Goal: Information Seeking & Learning: Learn about a topic

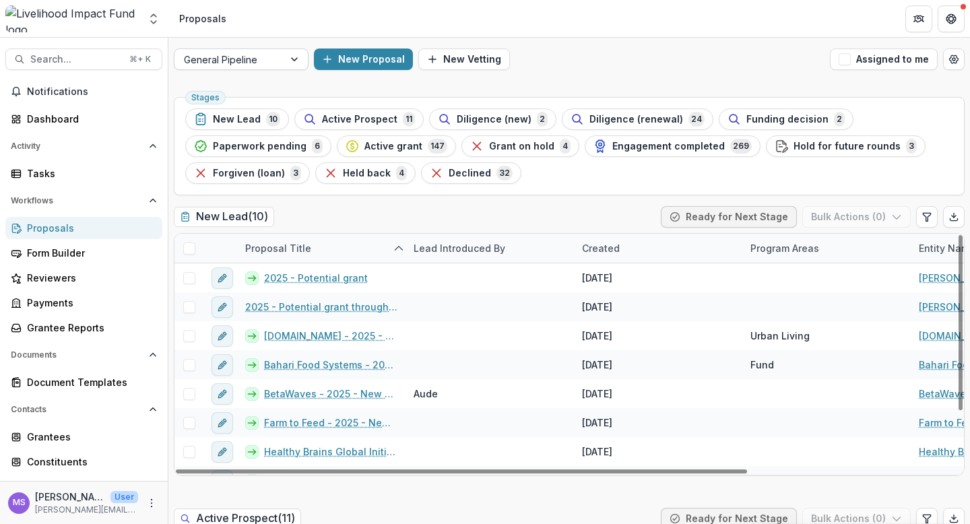
click at [290, 61] on div at bounding box center [295, 59] width 24 height 20
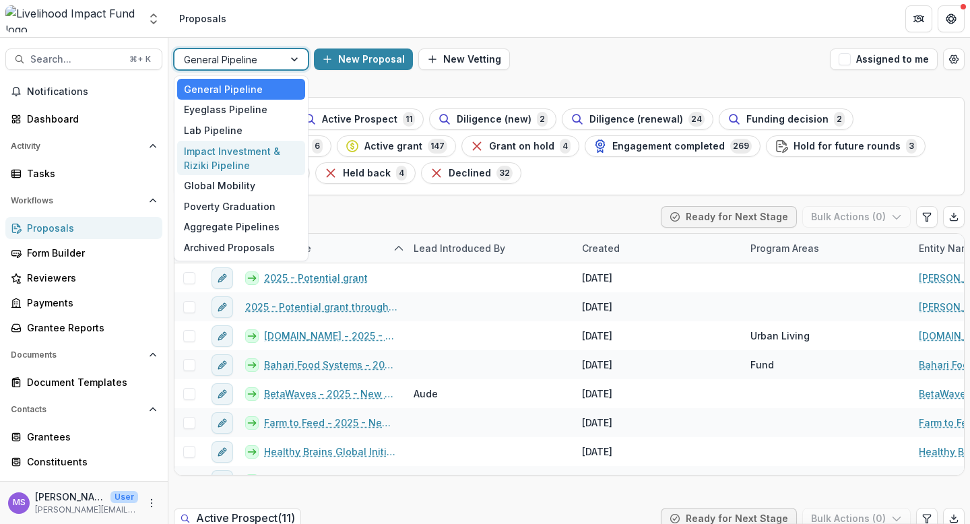
click at [230, 155] on div "Impact Investment & Riziki Pipeline" at bounding box center [241, 158] width 128 height 35
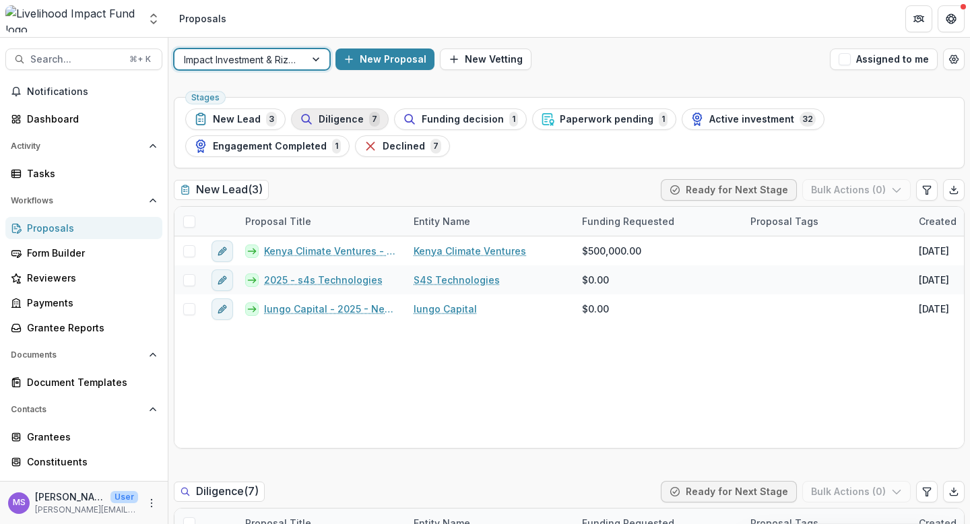
click at [334, 123] on span "Diligence" at bounding box center [341, 119] width 45 height 11
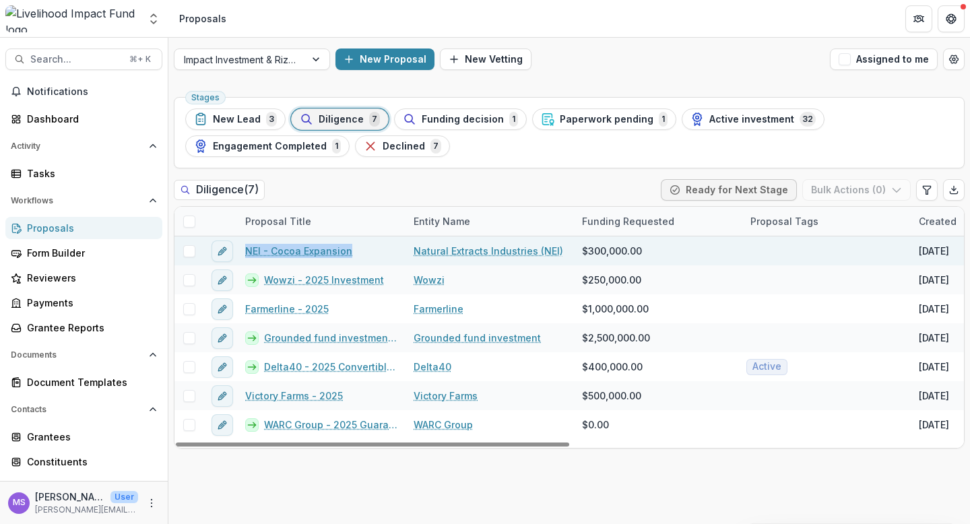
click at [276, 253] on link "NEI - Cocoa Expansion" at bounding box center [298, 251] width 107 height 14
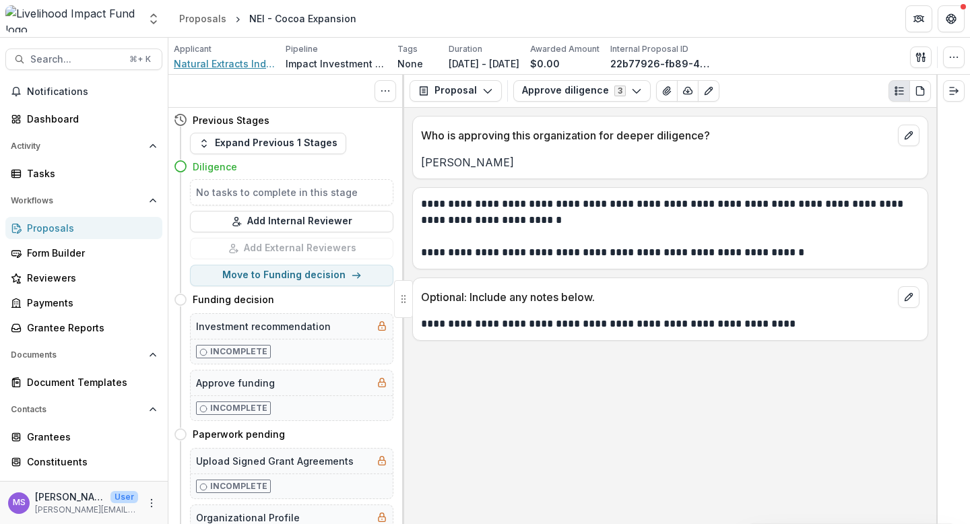
click at [225, 58] on span "Natural Extracts Industries (NEI)" at bounding box center [224, 64] width 101 height 14
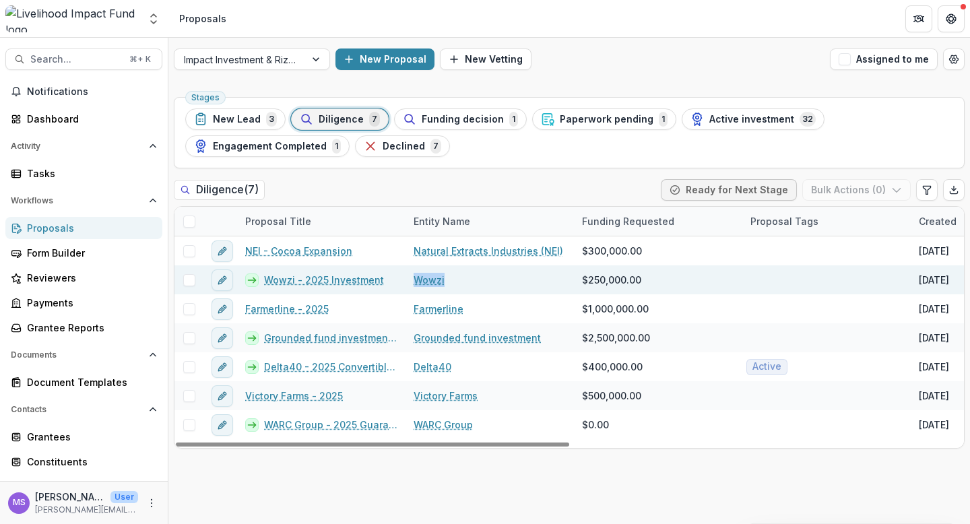
drag, startPoint x: 449, startPoint y: 283, endPoint x: 409, endPoint y: 280, distance: 39.9
click at [409, 280] on div "Wowzi" at bounding box center [489, 279] width 168 height 29
copy link "Wowzi"
copy link "Wowzi - 2025 Investment"
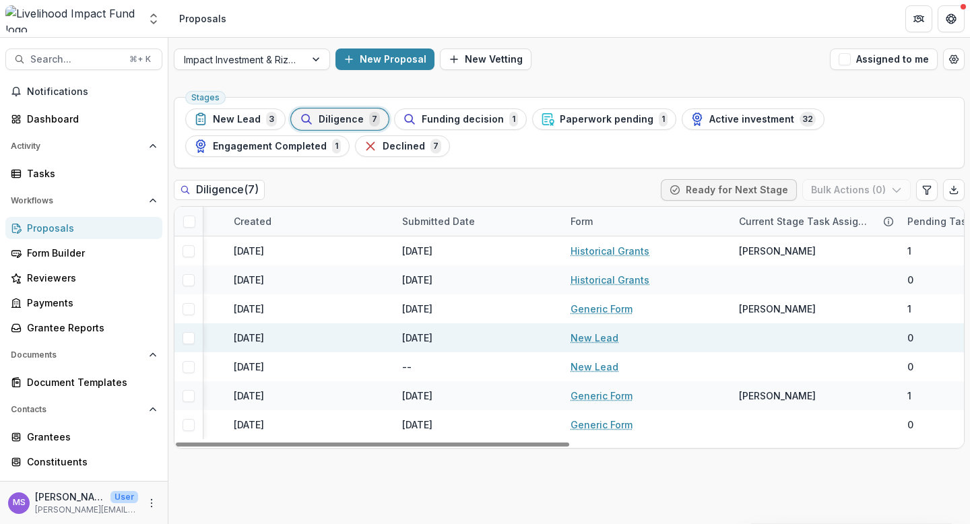
scroll to position [0, 789]
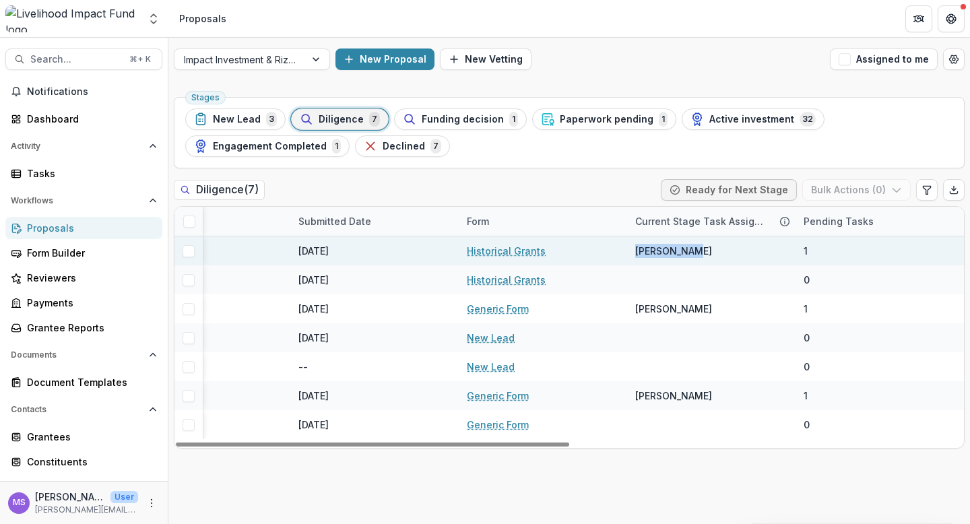
drag, startPoint x: 692, startPoint y: 251, endPoint x: 637, endPoint y: 252, distance: 55.2
click at [637, 252] on span "[PERSON_NAME]" at bounding box center [673, 251] width 77 height 14
copy span "[PERSON_NAME]"
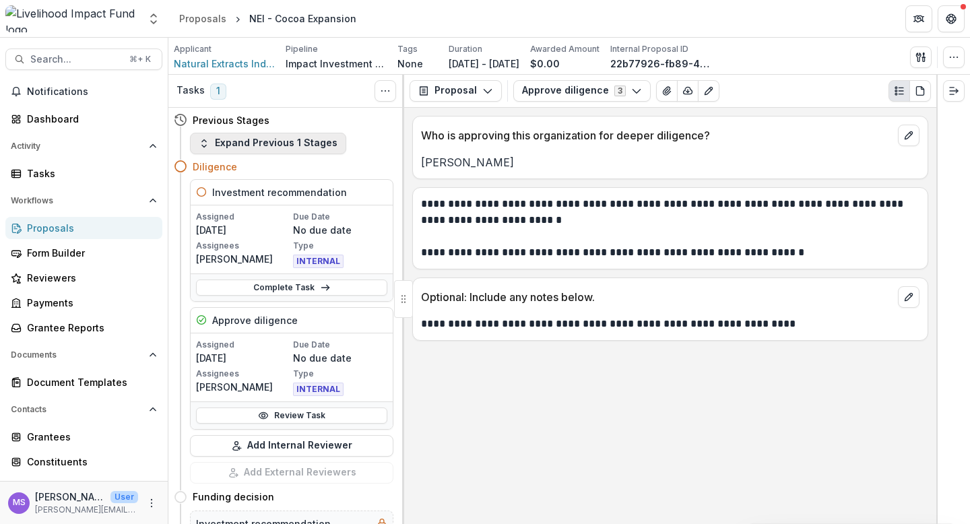
click at [255, 141] on button "Expand Previous 1 Stages" at bounding box center [268, 144] width 156 height 22
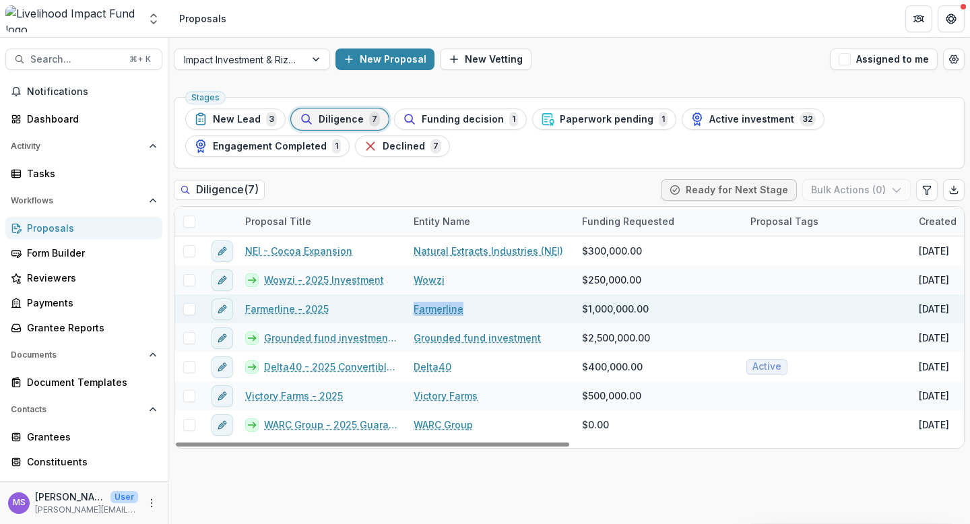
drag, startPoint x: 462, startPoint y: 308, endPoint x: 408, endPoint y: 308, distance: 53.9
click at [408, 308] on div "Farmerline" at bounding box center [489, 308] width 168 height 29
copy link "Farmerline"
copy link "Farmerline - 2025"
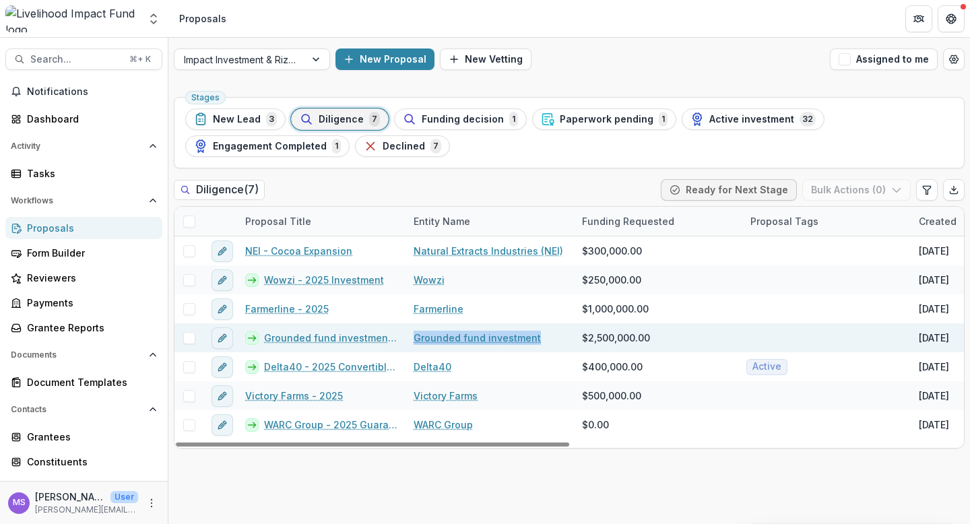
drag, startPoint x: 538, startPoint y: 336, endPoint x: 412, endPoint y: 339, distance: 126.0
click at [412, 339] on div "Grounded fund investment" at bounding box center [489, 337] width 168 height 29
copy link "Grounded fund investment"
copy link "Grounded fund investment - 2025 - New Lead"
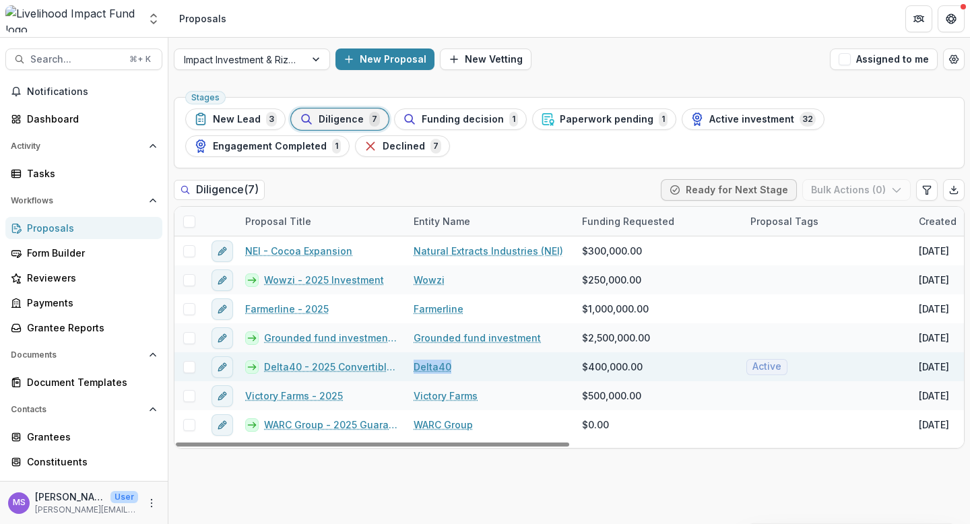
drag, startPoint x: 455, startPoint y: 369, endPoint x: 406, endPoint y: 365, distance: 48.7
click at [406, 365] on div "Delta40" at bounding box center [489, 366] width 168 height 29
copy link "Delta40"
copy link "Delta40 - 2025 Convertible Note"
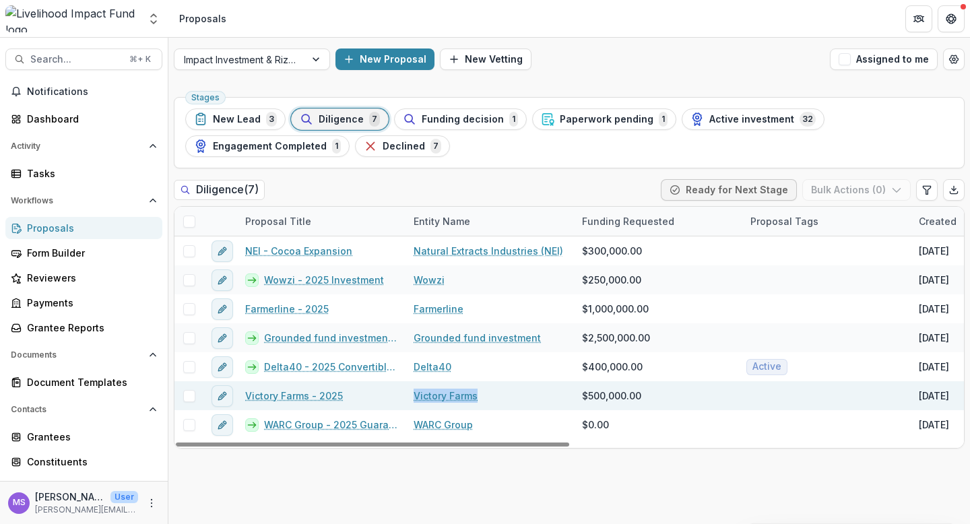
drag, startPoint x: 481, startPoint y: 394, endPoint x: 414, endPoint y: 397, distance: 66.7
click at [414, 397] on div "Victory Farms" at bounding box center [489, 395] width 168 height 29
copy link "Victory Farms"
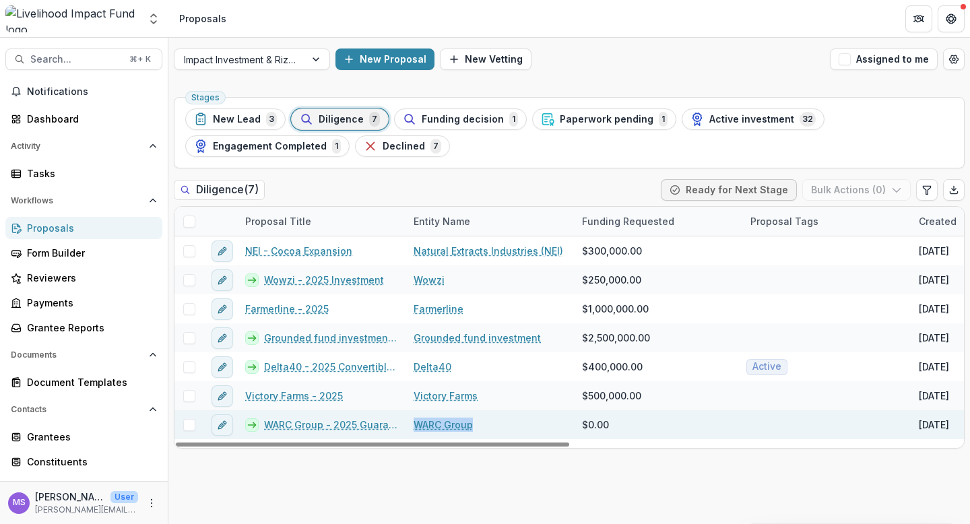
drag, startPoint x: 475, startPoint y: 425, endPoint x: 413, endPoint y: 424, distance: 62.0
click at [413, 424] on div "WARC Group" at bounding box center [489, 424] width 168 height 29
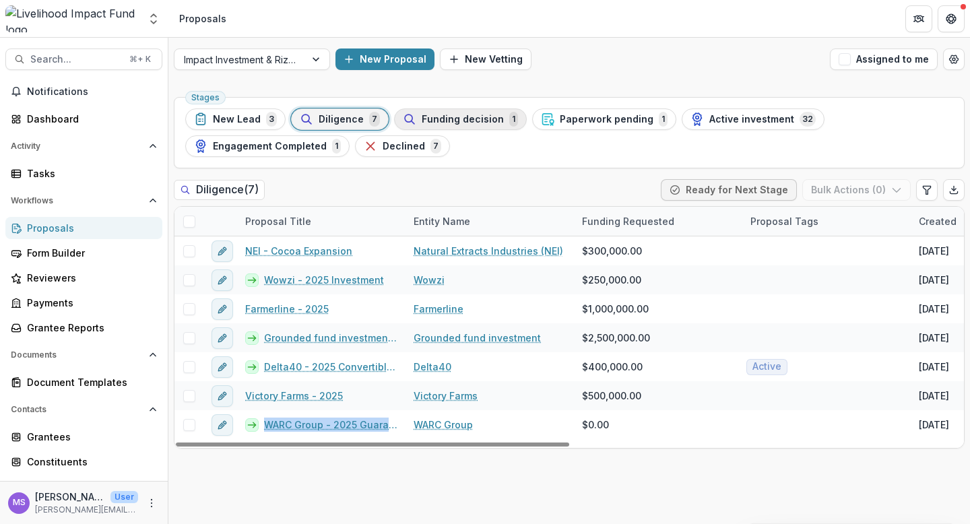
click at [455, 121] on span "Funding decision" at bounding box center [463, 119] width 82 height 11
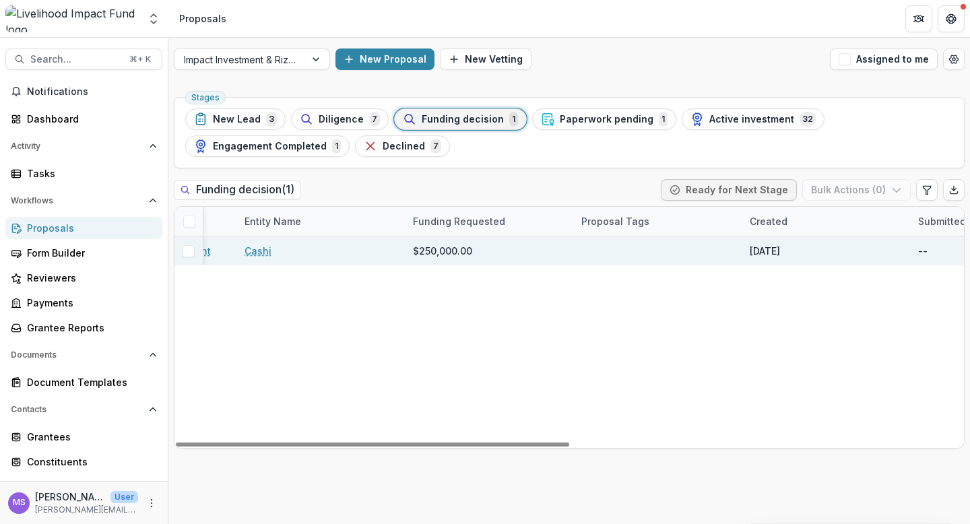
scroll to position [0, 19]
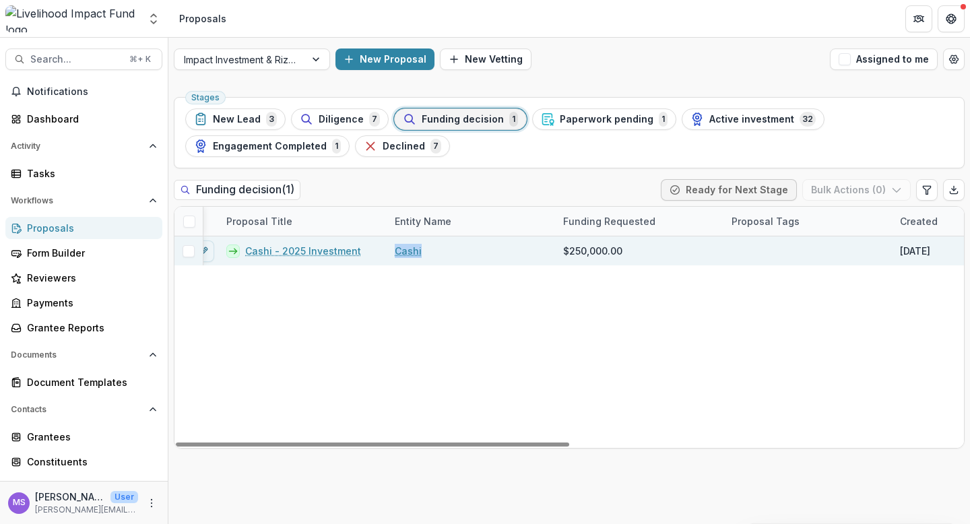
drag, startPoint x: 422, startPoint y: 250, endPoint x: 395, endPoint y: 250, distance: 26.3
click at [395, 250] on div "Cashi" at bounding box center [471, 250] width 168 height 29
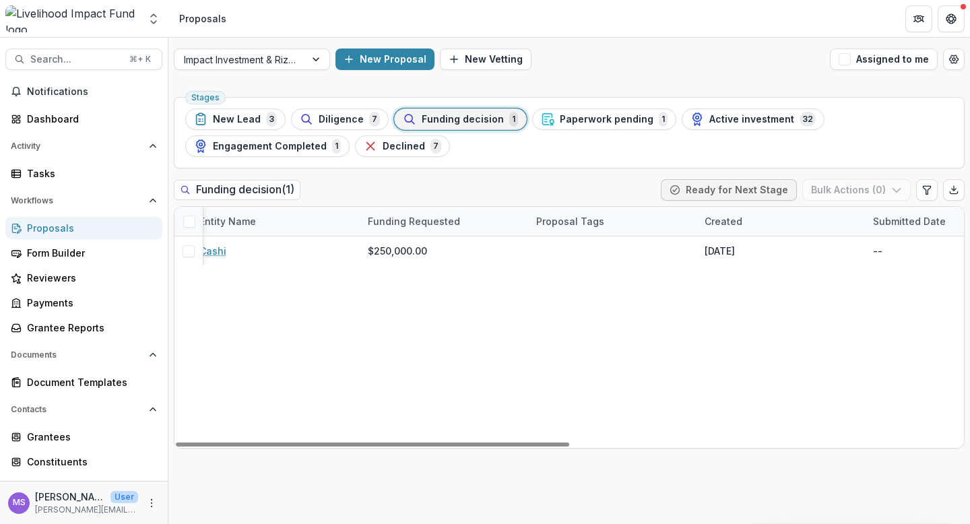
scroll to position [0, 0]
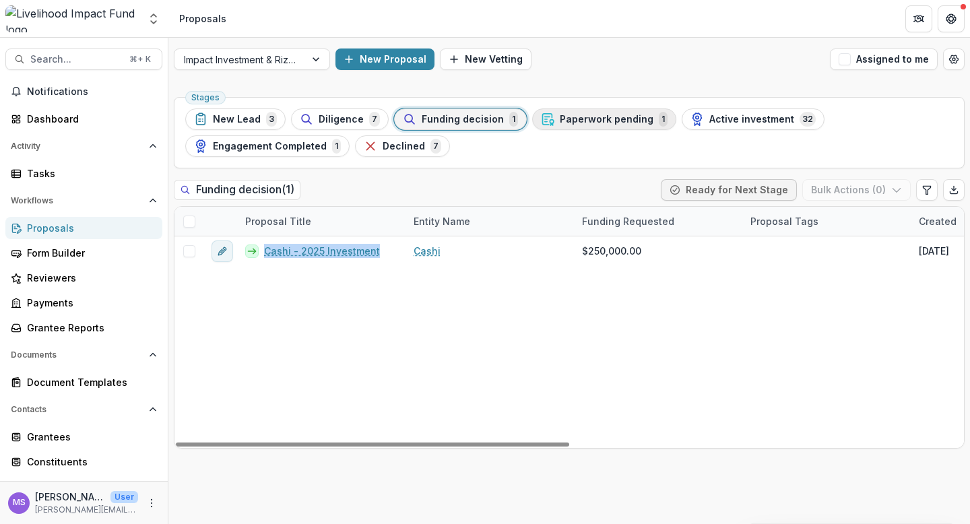
click at [589, 115] on span "Paperwork pending" at bounding box center [607, 119] width 94 height 11
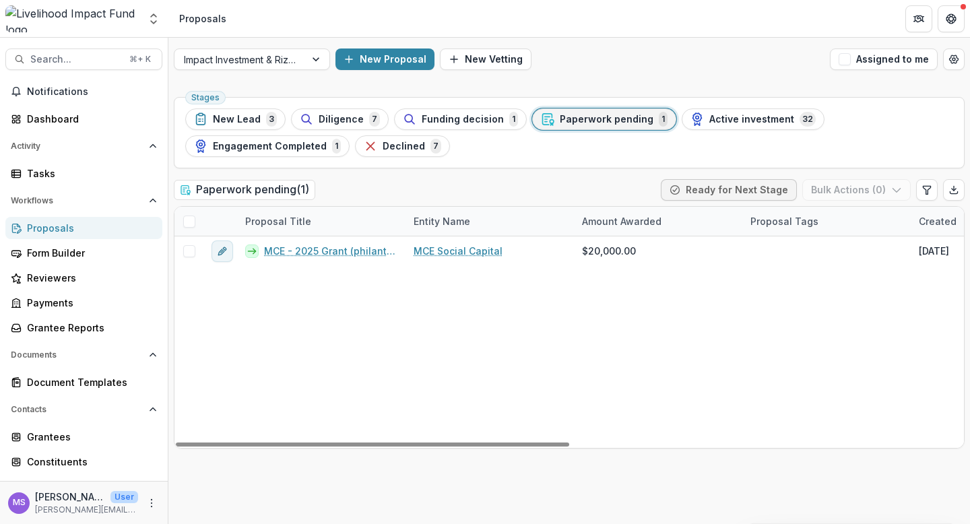
click at [473, 312] on div "MCE - 2025 Grant (philanthropic guarantee) MCE Social Capital $20,000.00 [DATE]…" at bounding box center [963, 341] width 1578 height 211
click at [318, 53] on div at bounding box center [317, 59] width 24 height 20
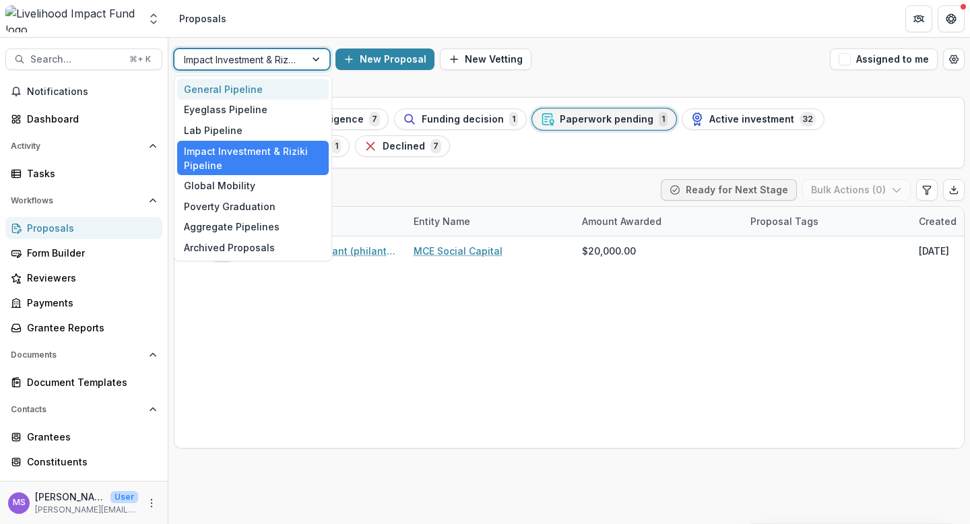
click at [266, 86] on div "General Pipeline" at bounding box center [253, 89] width 152 height 21
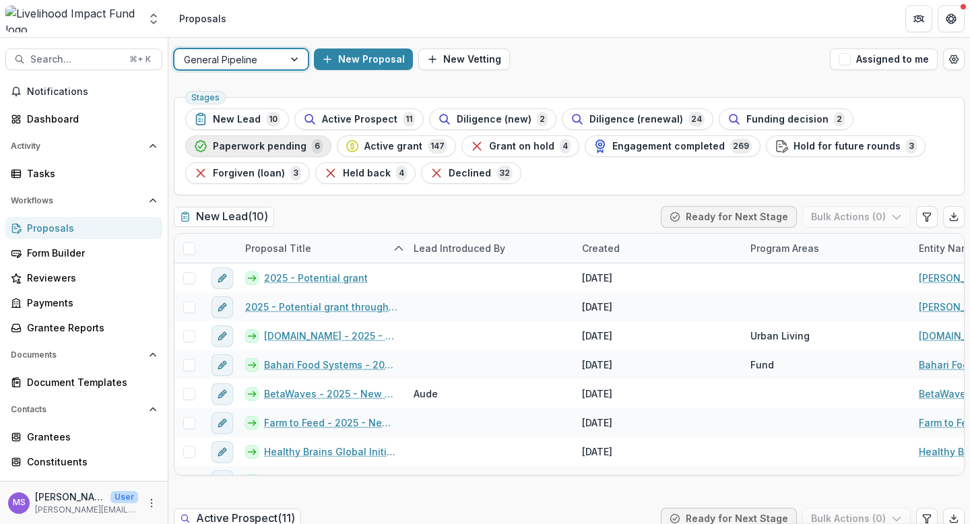
click at [259, 149] on span "Paperwork pending" at bounding box center [260, 146] width 94 height 11
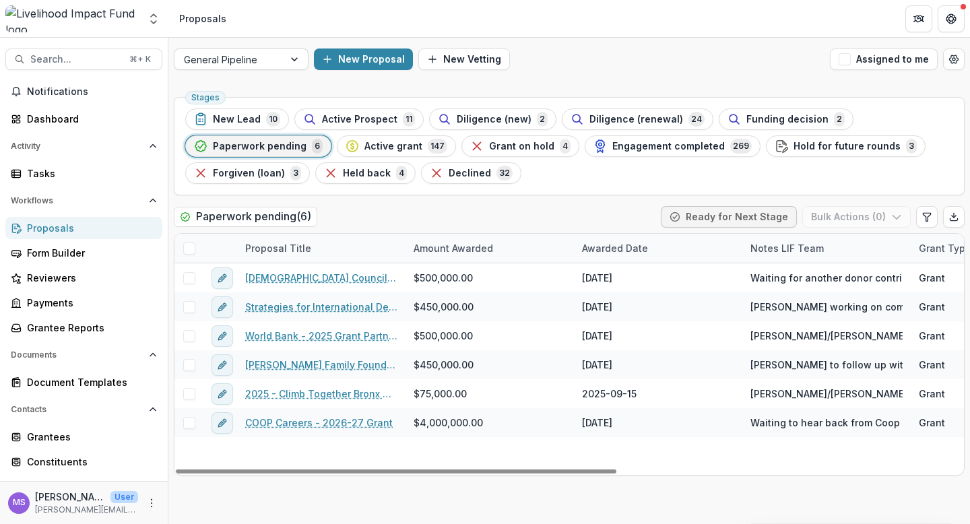
click at [296, 59] on div at bounding box center [295, 59] width 24 height 20
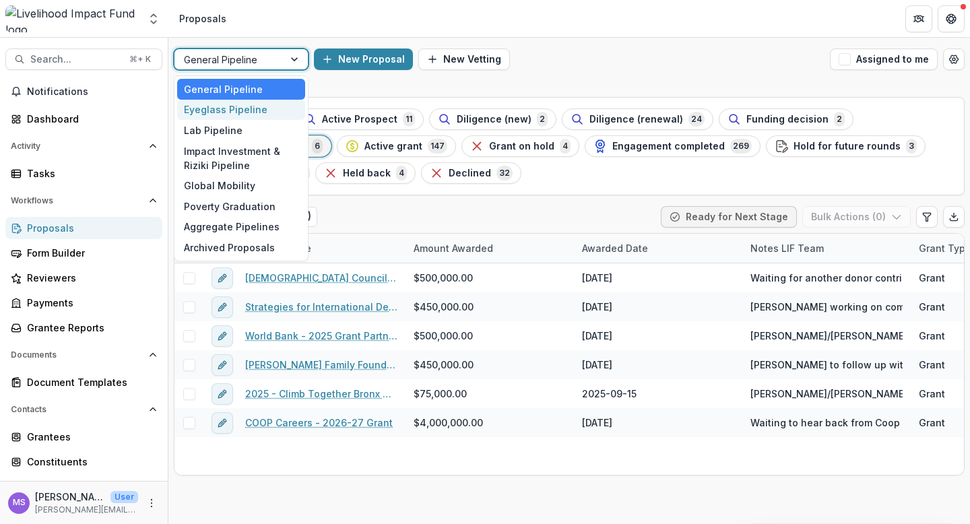
click at [238, 116] on div "Eyeglass Pipeline" at bounding box center [241, 110] width 128 height 21
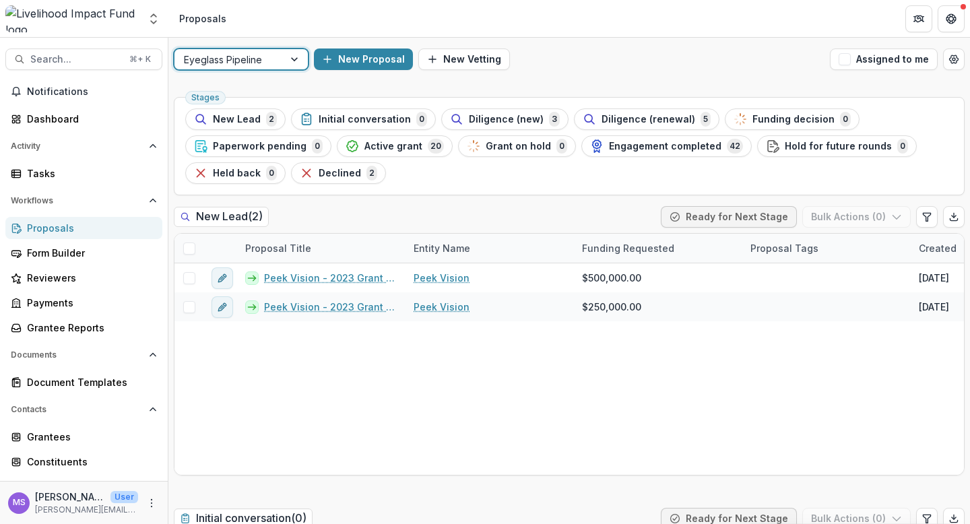
click at [294, 61] on div at bounding box center [295, 59] width 24 height 20
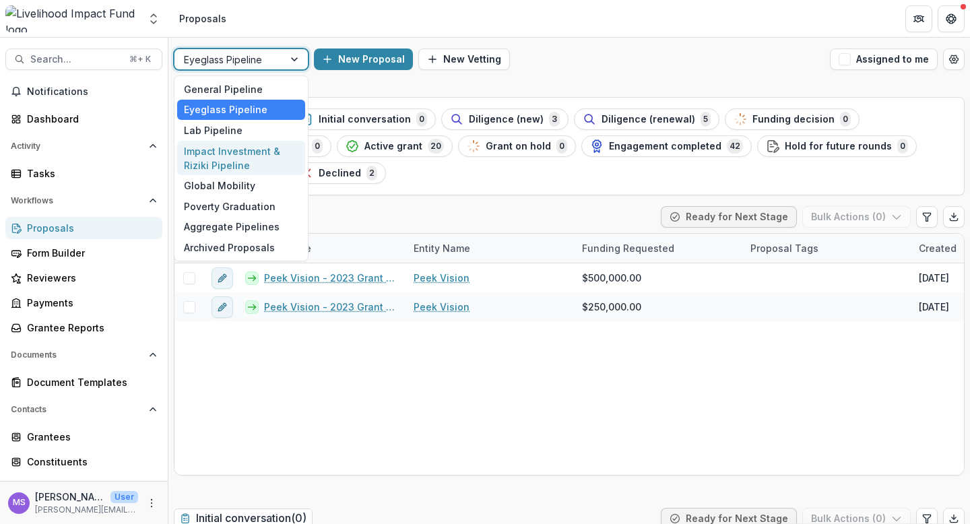
click at [233, 165] on div "Impact Investment & Riziki Pipeline" at bounding box center [241, 158] width 128 height 35
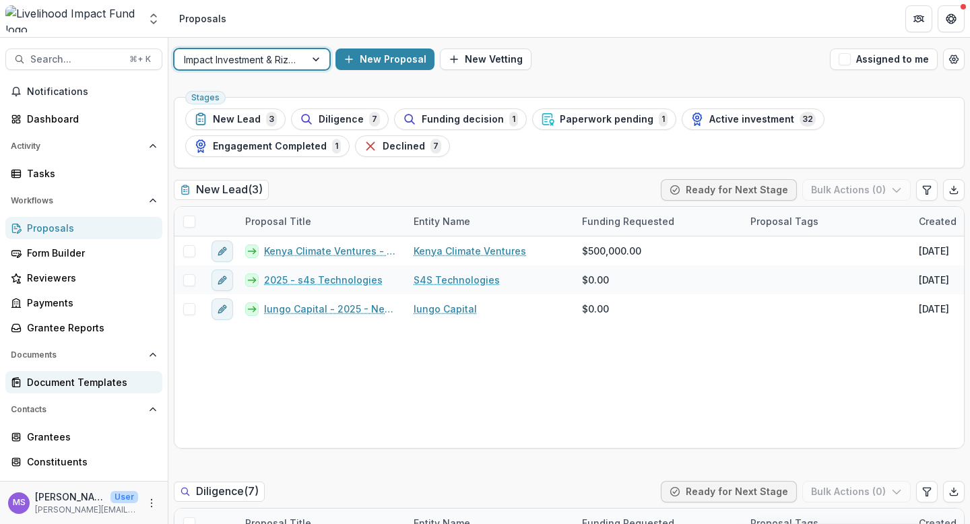
scroll to position [121, 0]
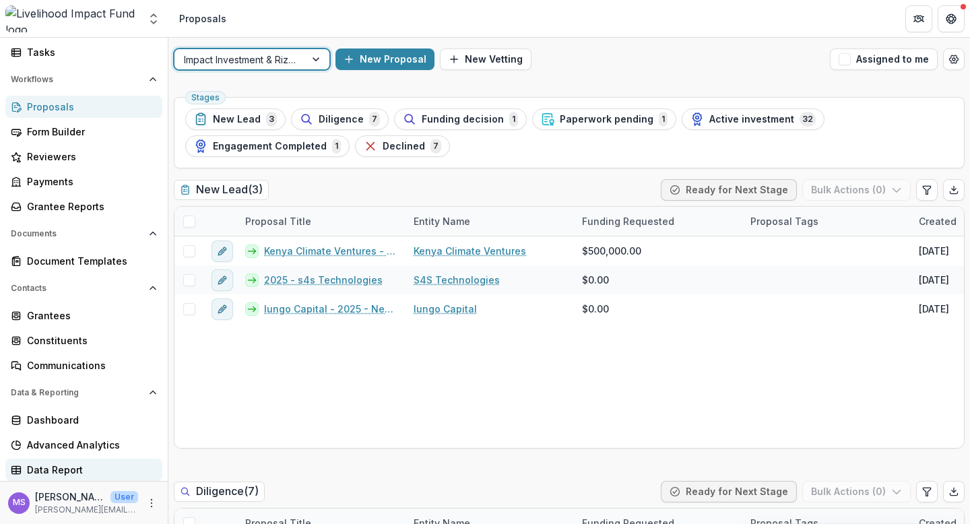
click at [54, 468] on div "Data Report" at bounding box center [89, 470] width 125 height 14
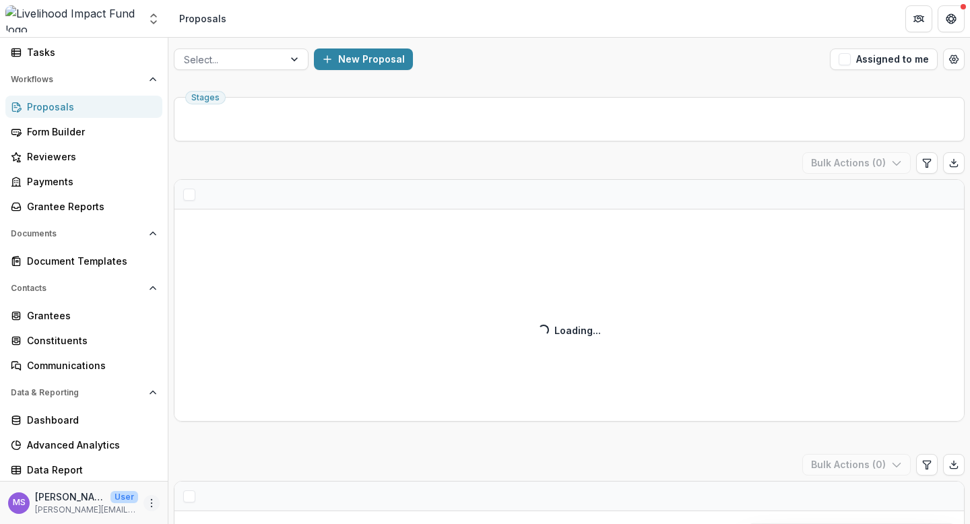
click at [152, 506] on circle "More" at bounding box center [152, 506] width 1 height 1
click at [78, 469] on div "Data Report" at bounding box center [89, 470] width 125 height 14
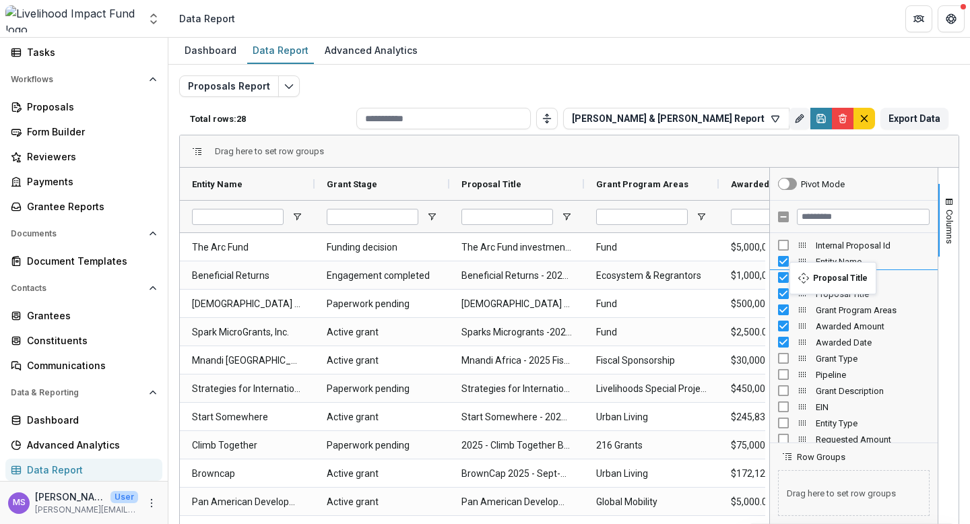
drag, startPoint x: 798, startPoint y: 294, endPoint x: 796, endPoint y: 270, distance: 23.7
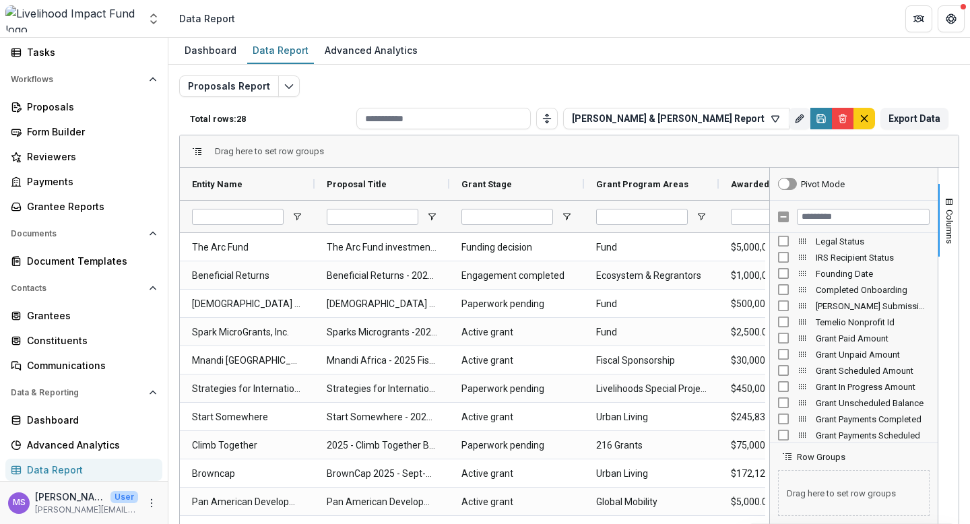
scroll to position [873, 0]
click at [778, 333] on div "Grant Paid Amount" at bounding box center [854, 341] width 152 height 16
click at [778, 349] on div "Grant Paid Amount" at bounding box center [854, 341] width 152 height 16
click at [778, 332] on div "Temelio Nonprofit Id" at bounding box center [854, 325] width 152 height 16
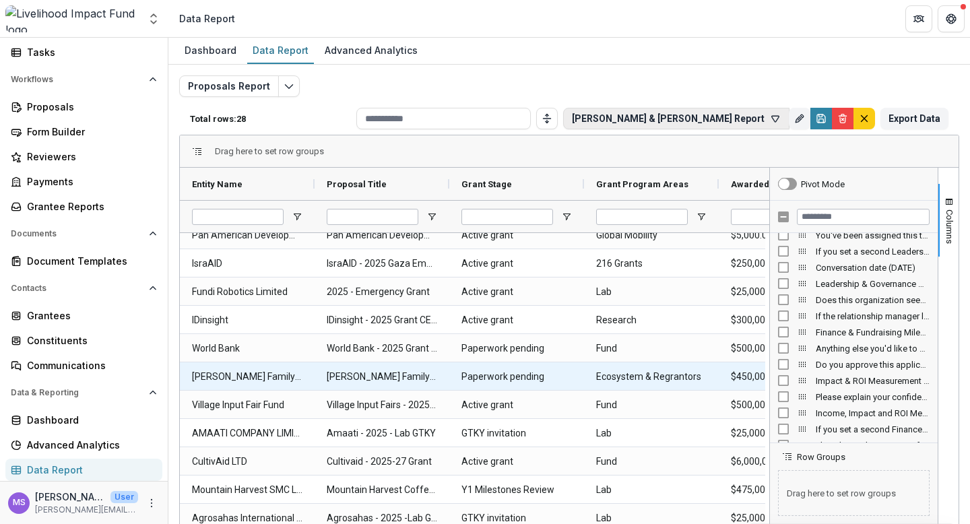
scroll to position [314, 0]
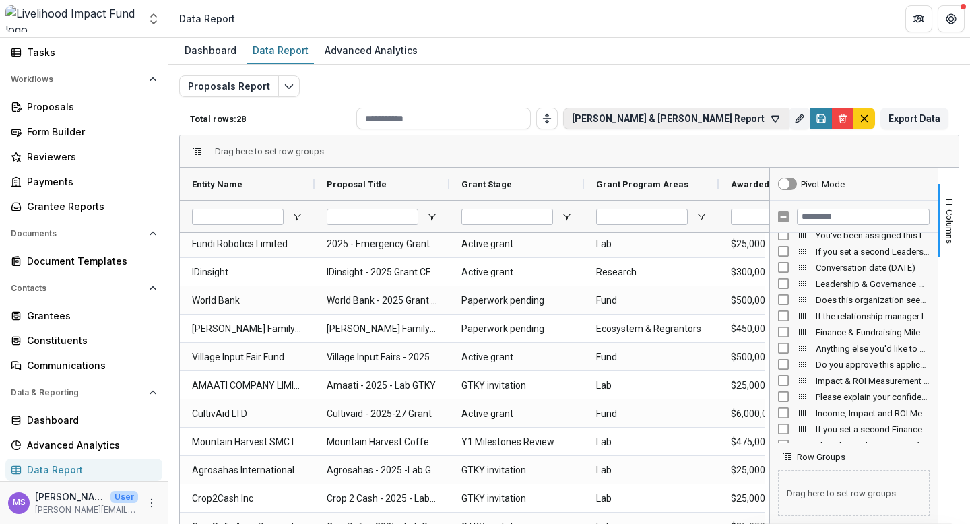
click at [770, 114] on icon "button" at bounding box center [775, 118] width 11 height 11
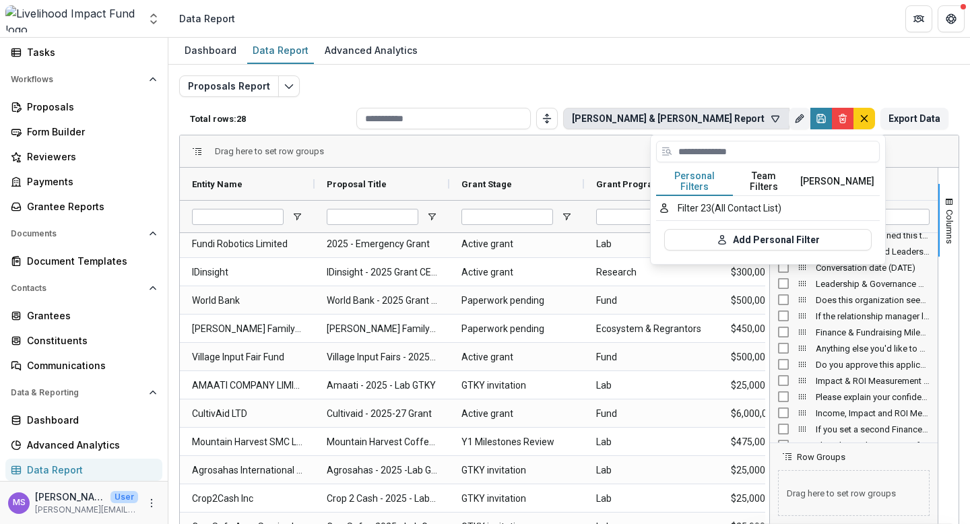
click at [758, 176] on button "Team Filters" at bounding box center [764, 182] width 62 height 28
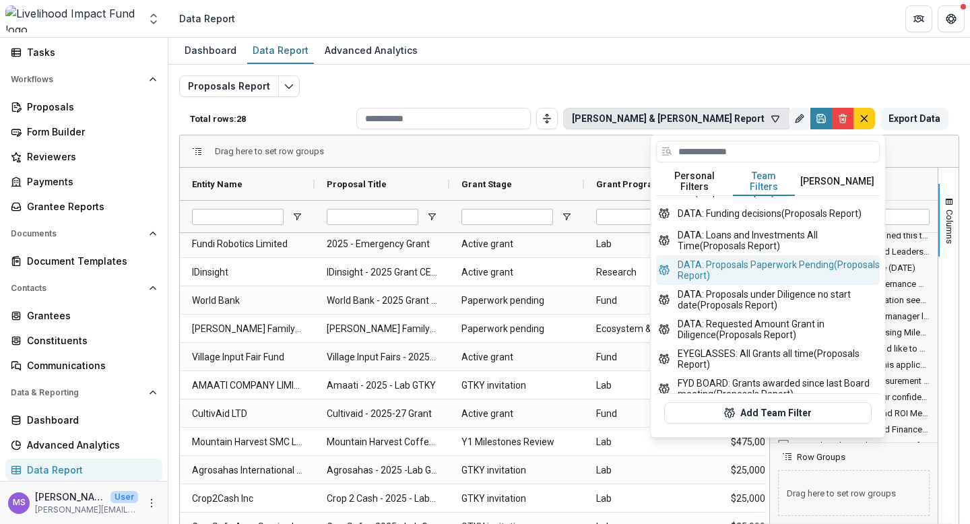
scroll to position [355, 0]
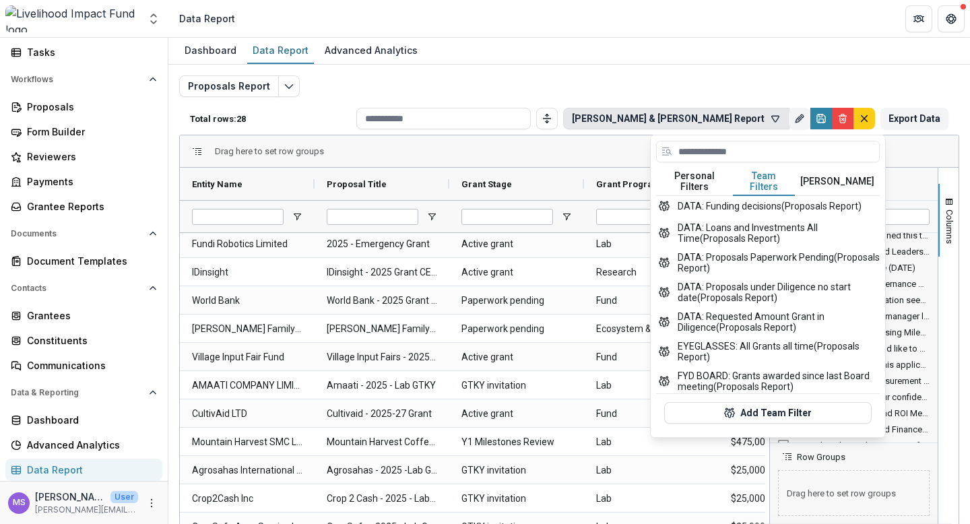
click at [772, 79] on div "Proposals Report Total rows: 28 [PERSON_NAME] & [PERSON_NAME] Report Personal F…" at bounding box center [569, 324] width 780 height 498
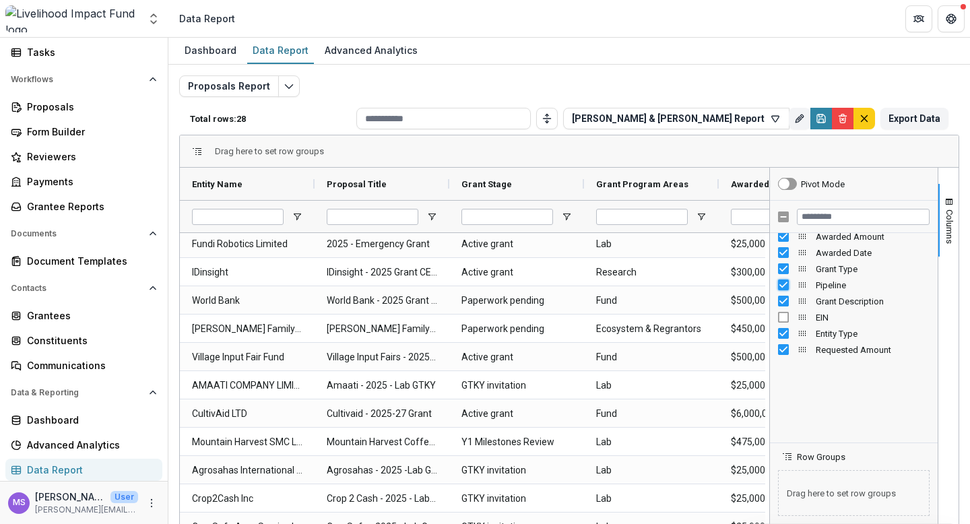
scroll to position [0, 0]
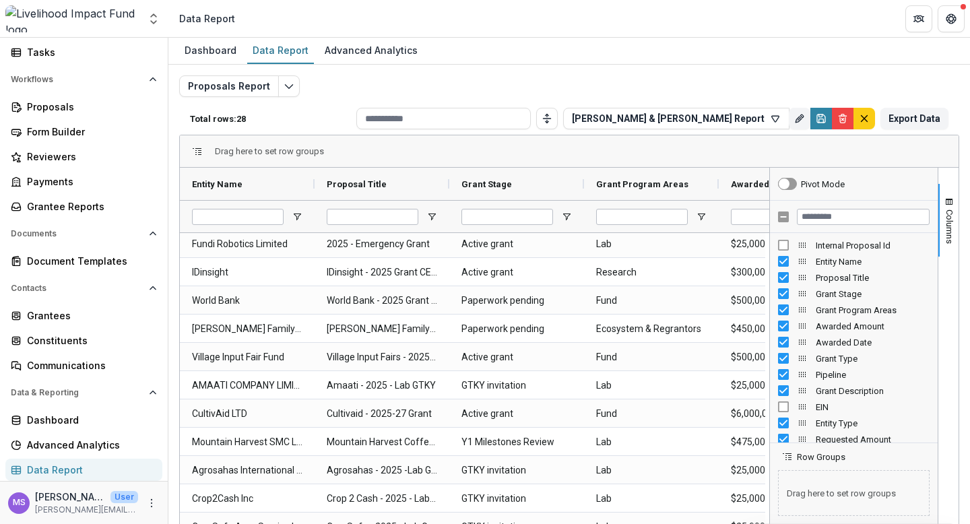
click at [854, 140] on div "Drag here to set row groups" at bounding box center [569, 151] width 778 height 32
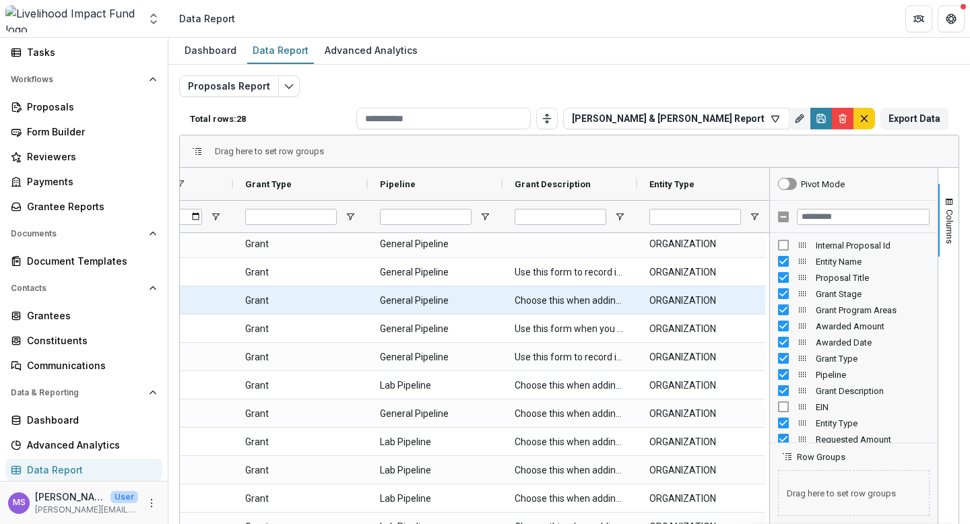
scroll to position [0, 777]
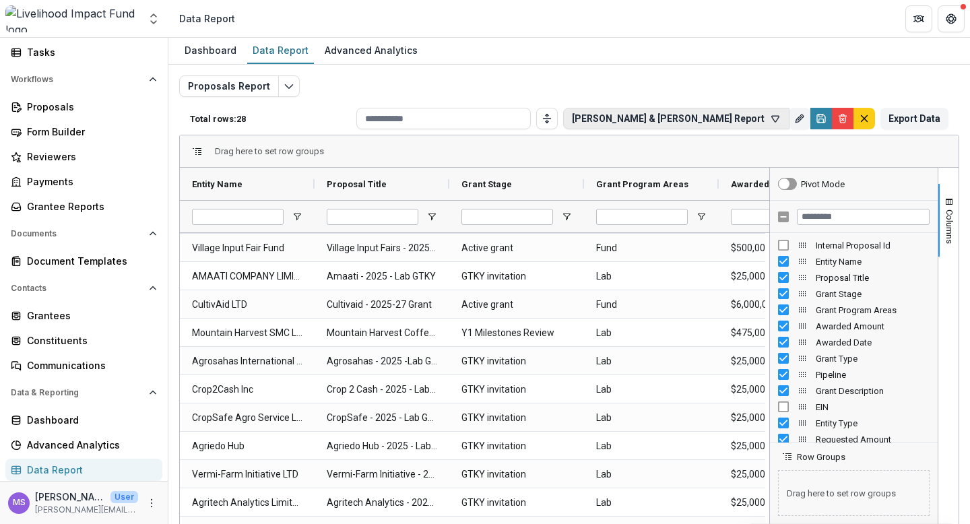
click at [772, 118] on icon "button" at bounding box center [775, 119] width 7 height 6
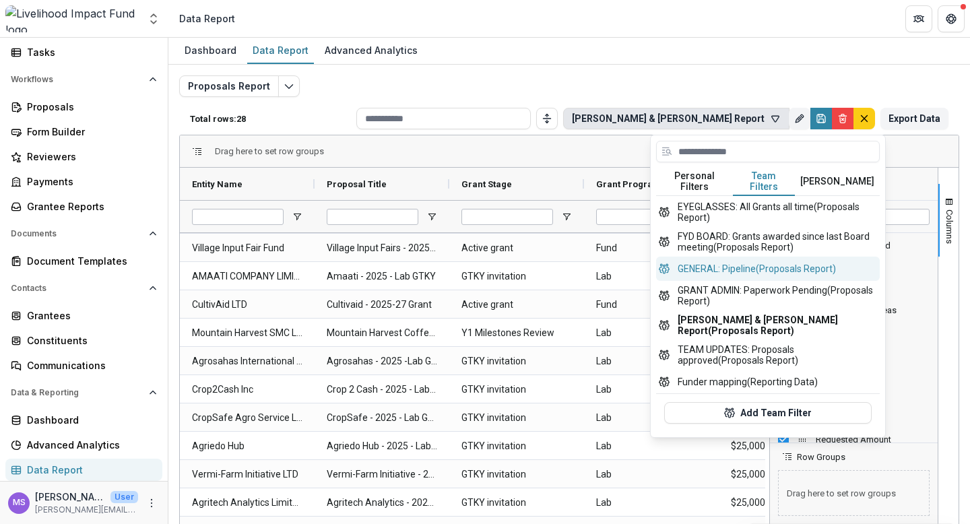
click at [730, 273] on button "GENERAL: Pipeline (Proposals Report)" at bounding box center [768, 269] width 224 height 24
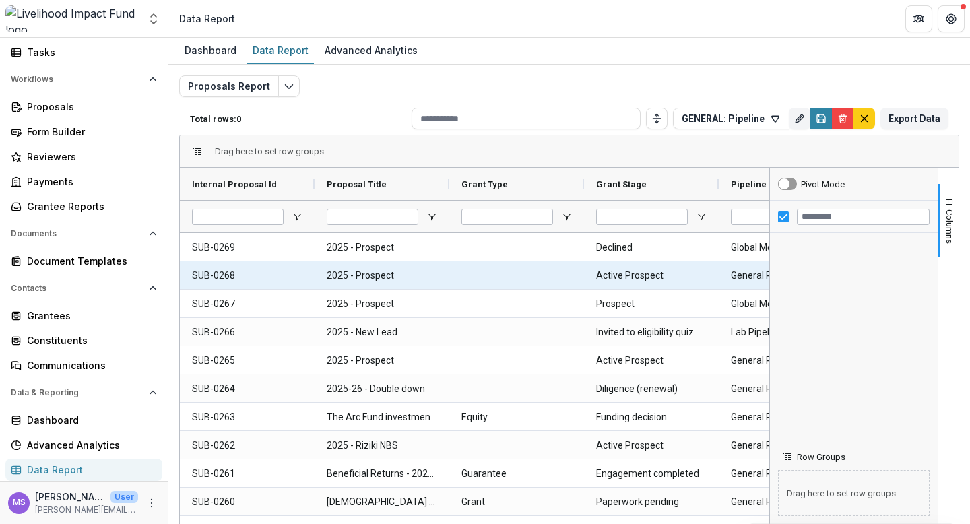
type input "**********"
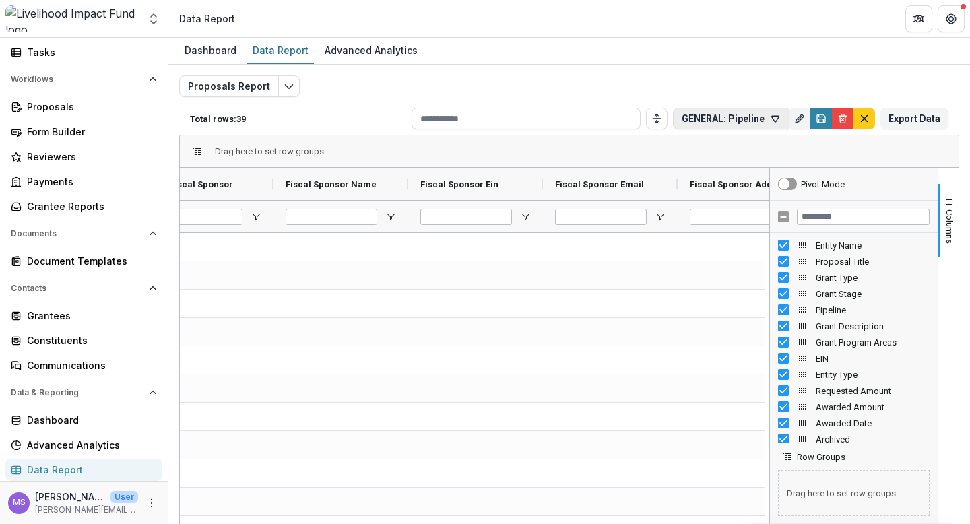
click at [770, 115] on icon "button" at bounding box center [775, 118] width 11 height 11
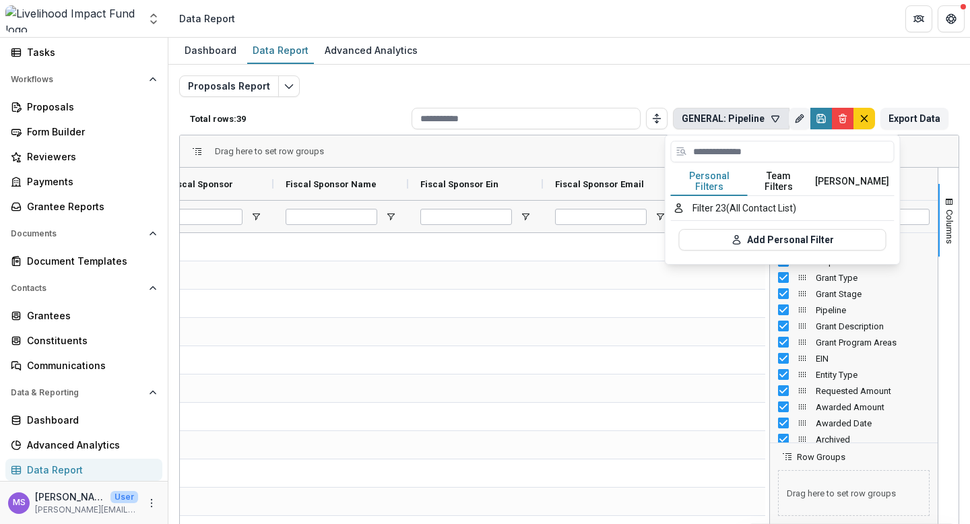
click at [782, 174] on button "Team Filters" at bounding box center [778, 182] width 62 height 28
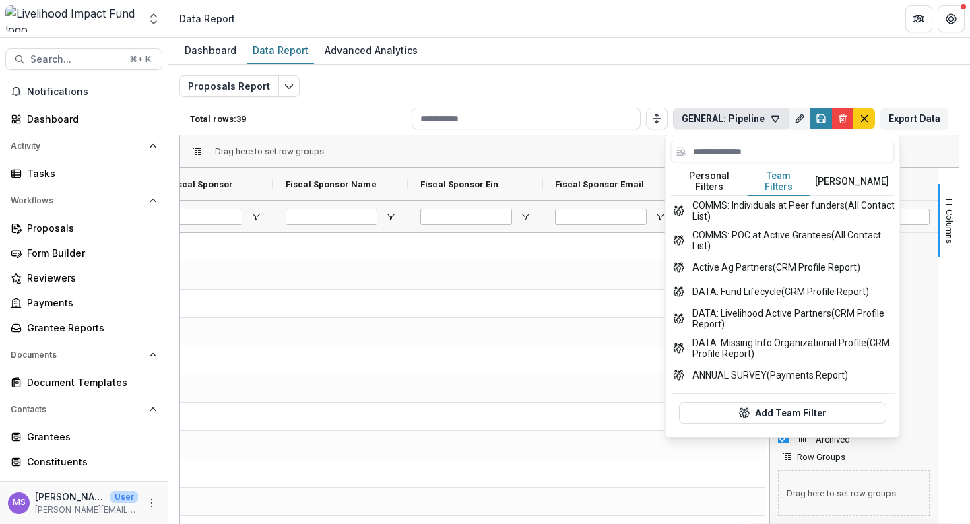
click at [723, 174] on button "Personal Filters" at bounding box center [709, 182] width 77 height 28
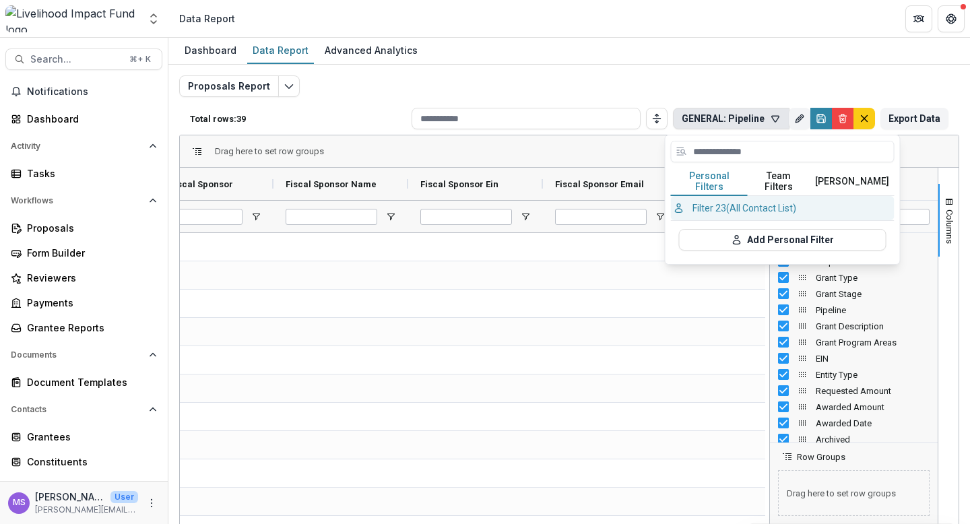
click at [749, 196] on button "Filter 23 (All Contact List)" at bounding box center [783, 208] width 224 height 24
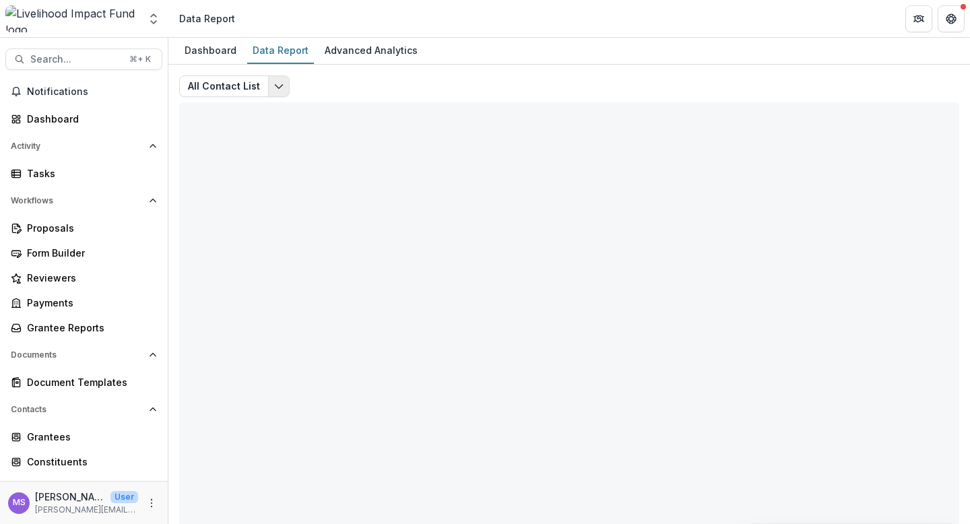
click at [274, 79] on button "Edit selected report" at bounding box center [279, 86] width 22 height 22
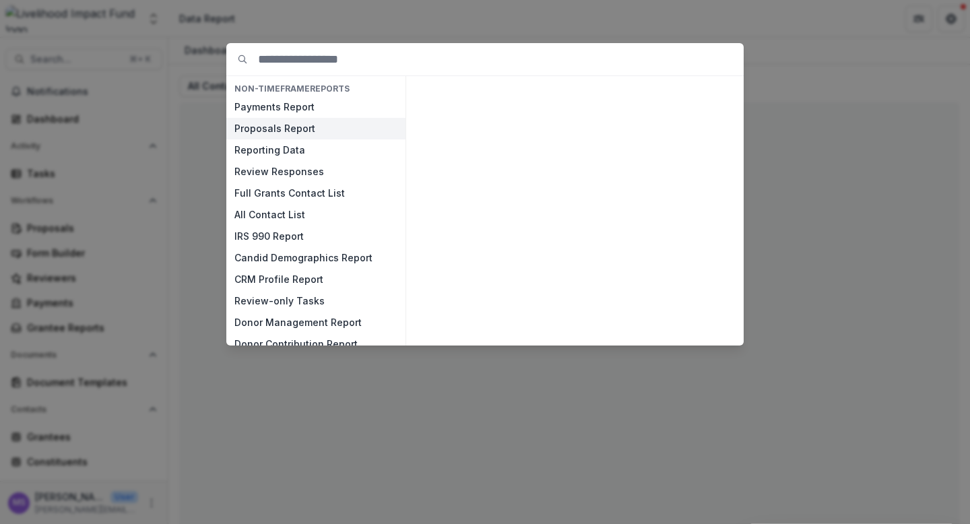
click at [270, 123] on button "Proposals Report" at bounding box center [315, 129] width 179 height 22
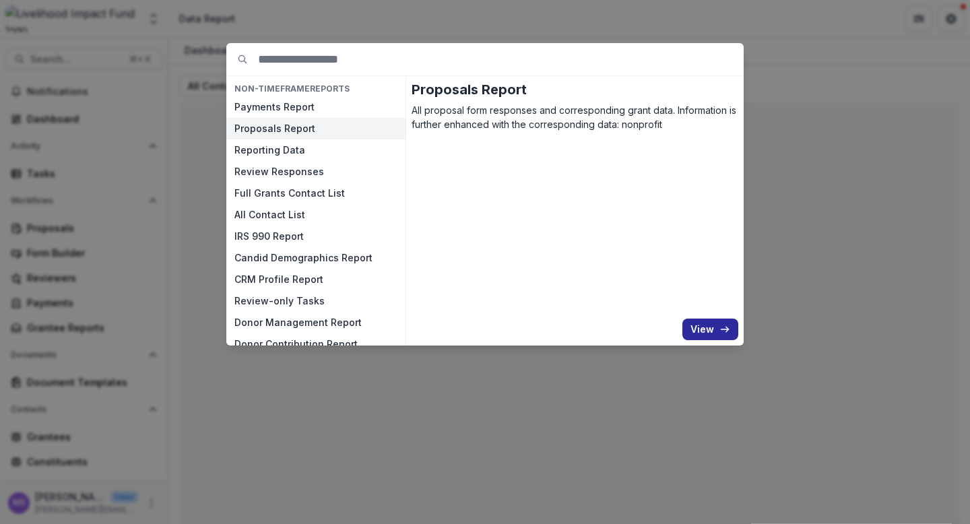
click at [704, 332] on button "View" at bounding box center [710, 330] width 56 height 22
